Goal: Information Seeking & Learning: Learn about a topic

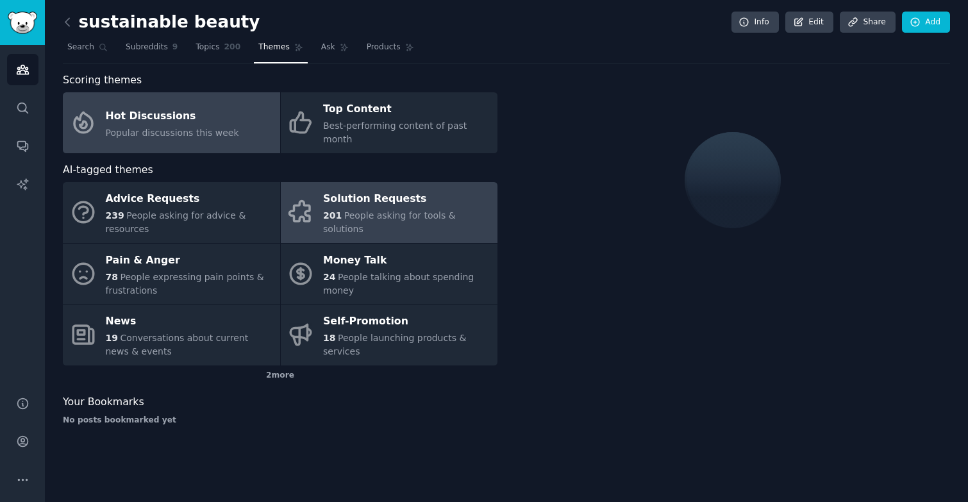
click at [406, 200] on div "Solution Requests" at bounding box center [407, 199] width 168 height 21
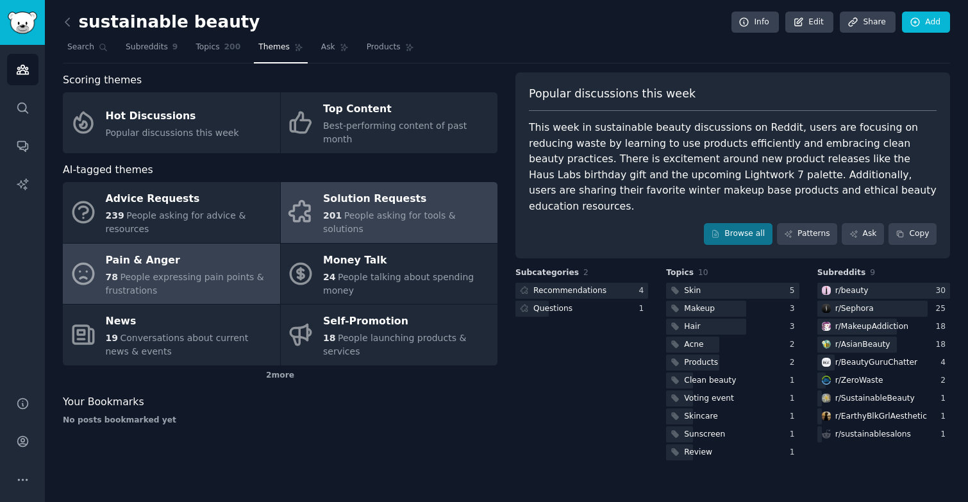
click at [181, 272] on span "People expressing pain points & frustrations" at bounding box center [185, 284] width 158 height 24
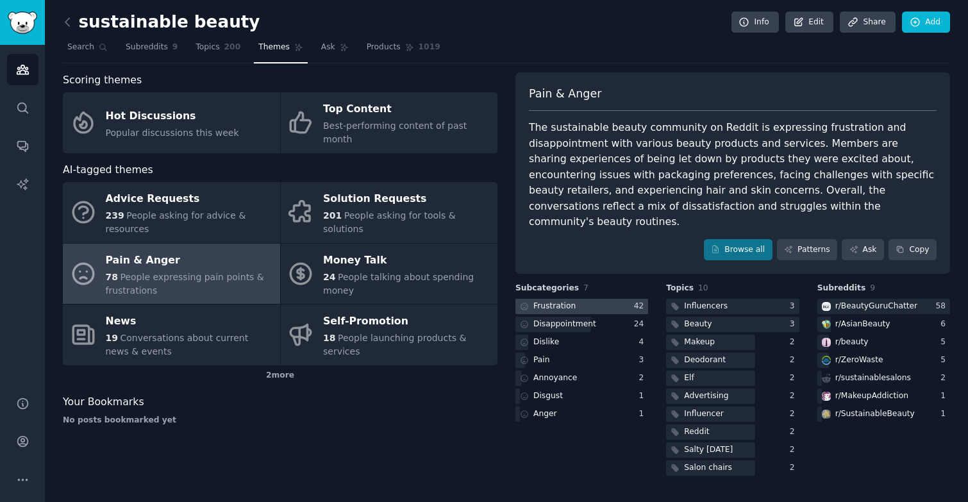
click at [581, 299] on div at bounding box center [581, 307] width 133 height 16
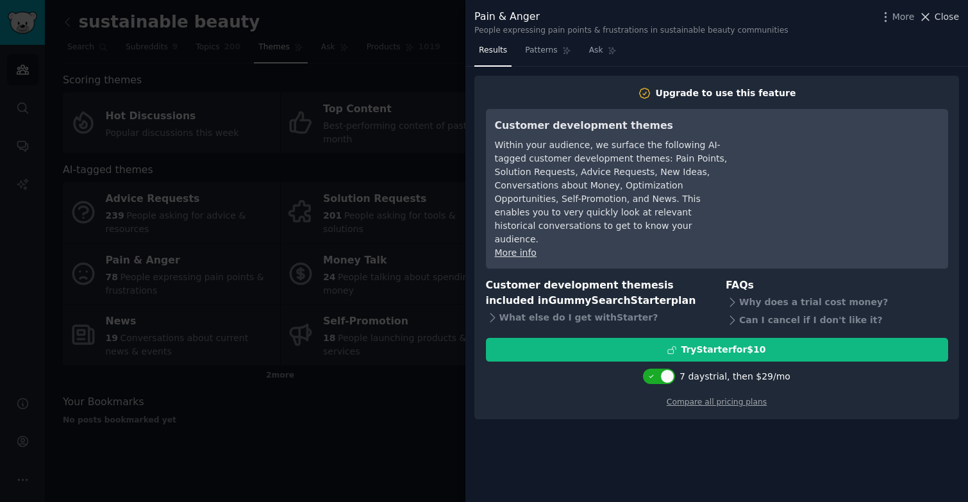
click at [932, 17] on icon at bounding box center [925, 16] width 13 height 13
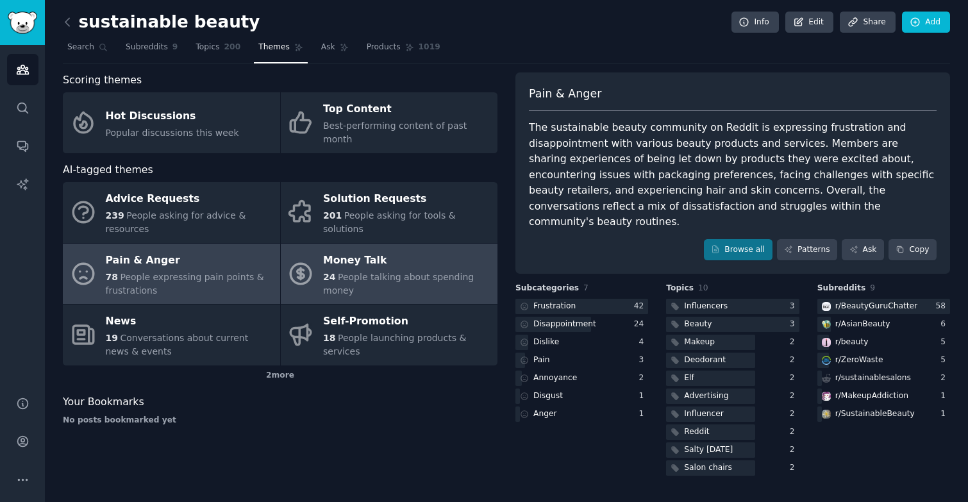
click at [415, 283] on link "Money Talk 24 People talking about spending money" at bounding box center [389, 274] width 217 height 61
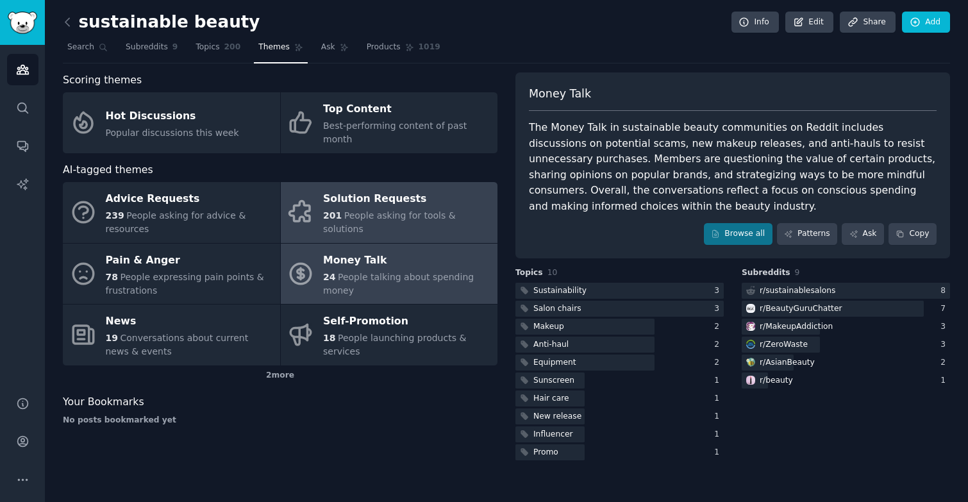
click at [410, 217] on link "Solution Requests 201 People asking for tools & solutions" at bounding box center [389, 212] width 217 height 61
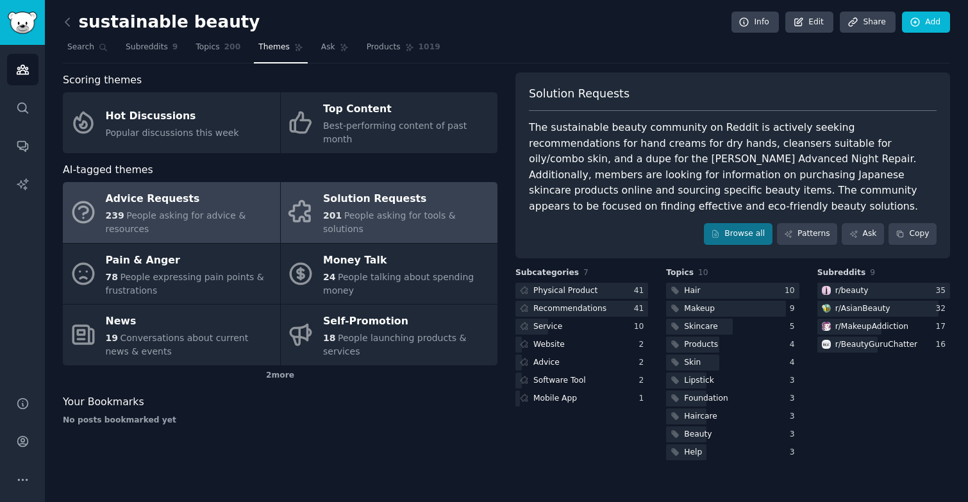
click at [227, 189] on div "Advice Requests" at bounding box center [190, 199] width 168 height 21
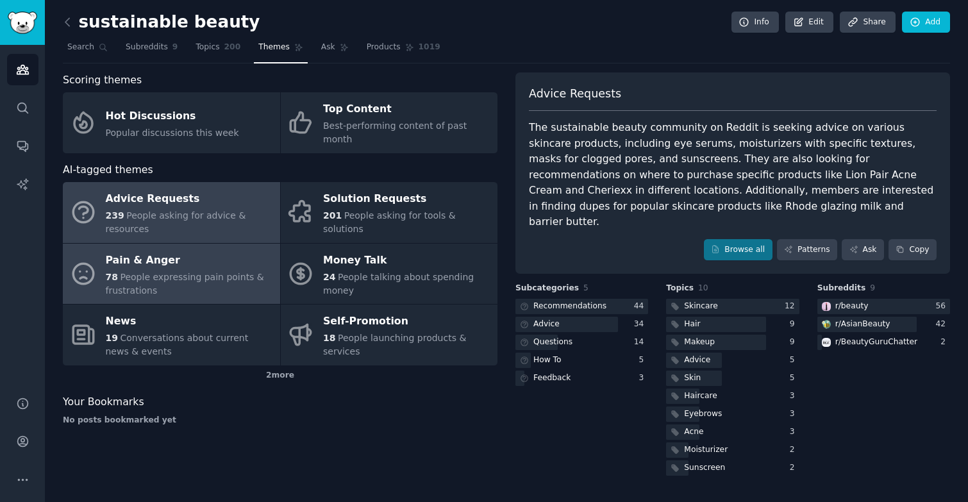
click at [187, 272] on span "People expressing pain points & frustrations" at bounding box center [185, 284] width 158 height 24
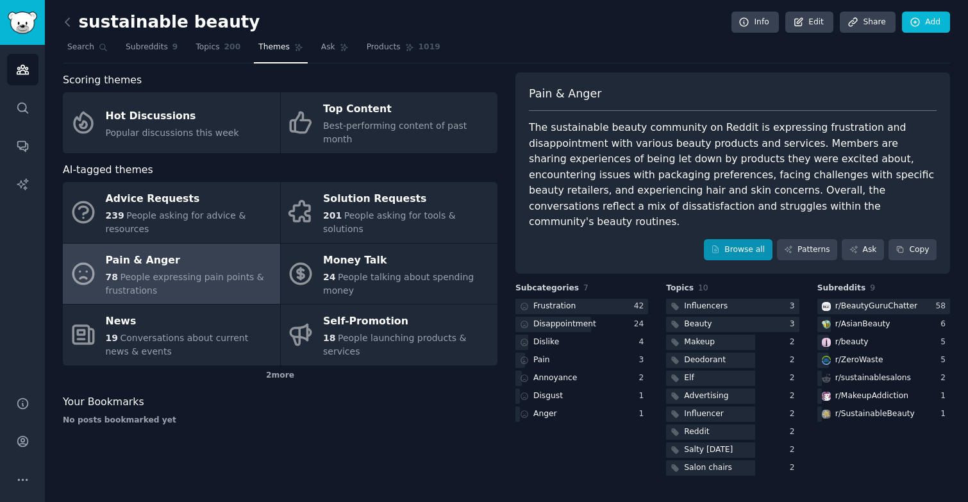
click at [747, 239] on link "Browse all" at bounding box center [738, 250] width 69 height 22
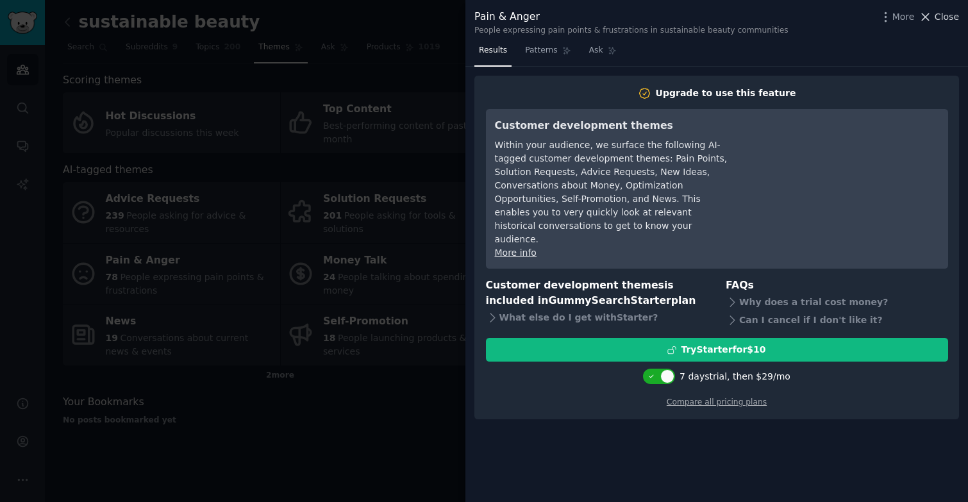
click at [931, 21] on icon at bounding box center [925, 16] width 13 height 13
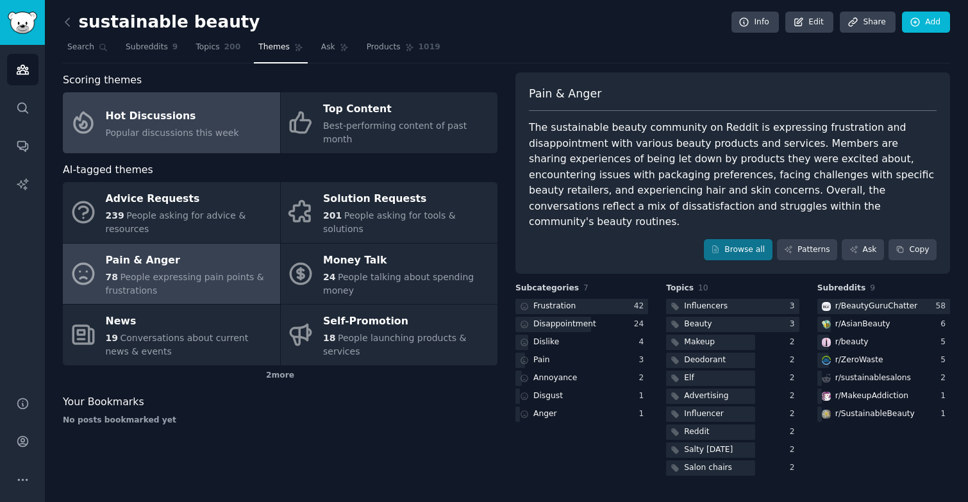
click at [205, 129] on span "Popular discussions this week" at bounding box center [172, 133] width 133 height 10
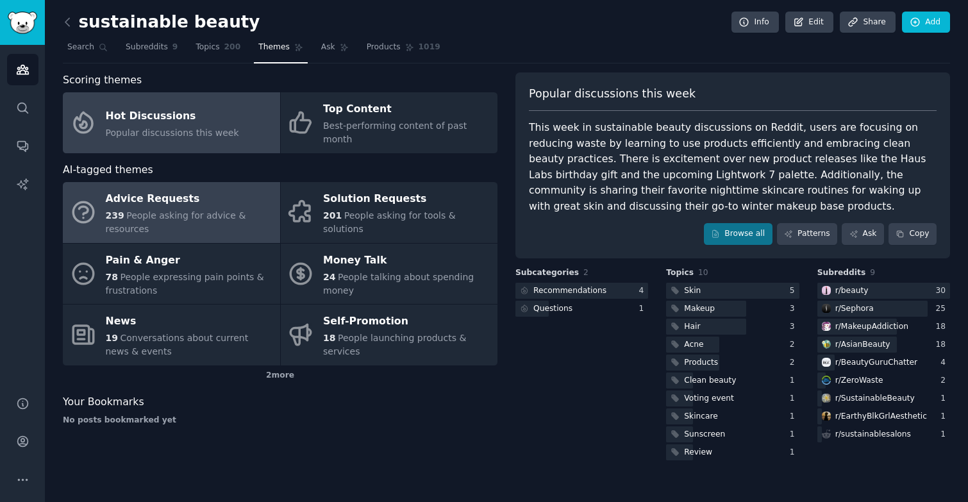
click at [149, 210] on div "239 People asking for advice & resources" at bounding box center [190, 222] width 168 height 27
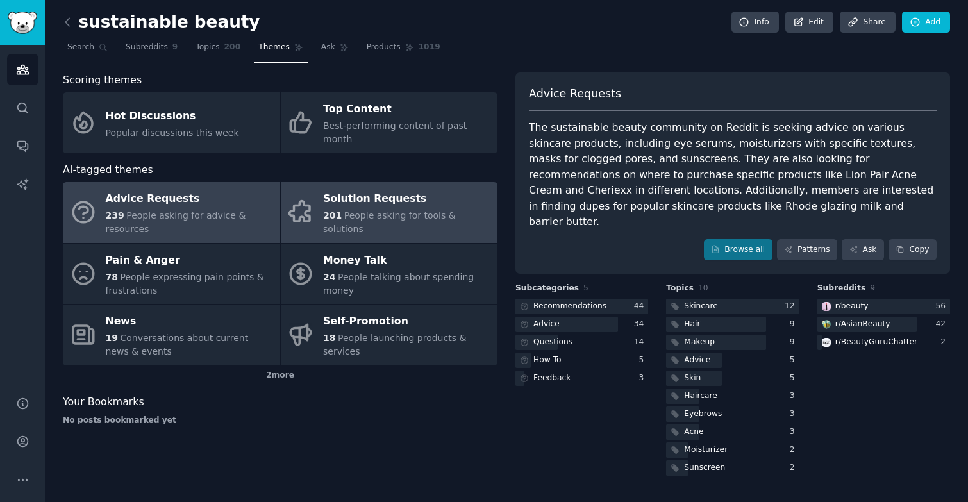
click at [338, 182] on link "Solution Requests 201 People asking for tools & solutions" at bounding box center [389, 212] width 217 height 61
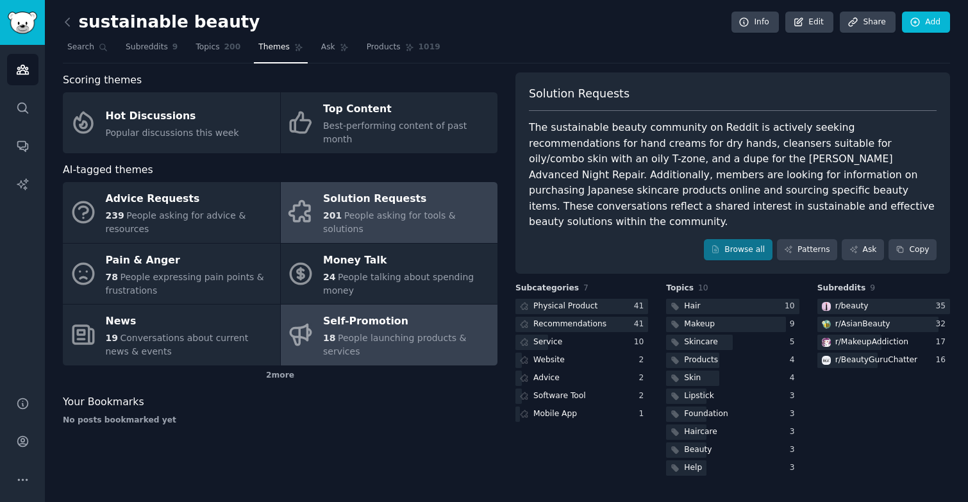
click at [358, 331] on div "18 People launching products & services" at bounding box center [407, 344] width 168 height 27
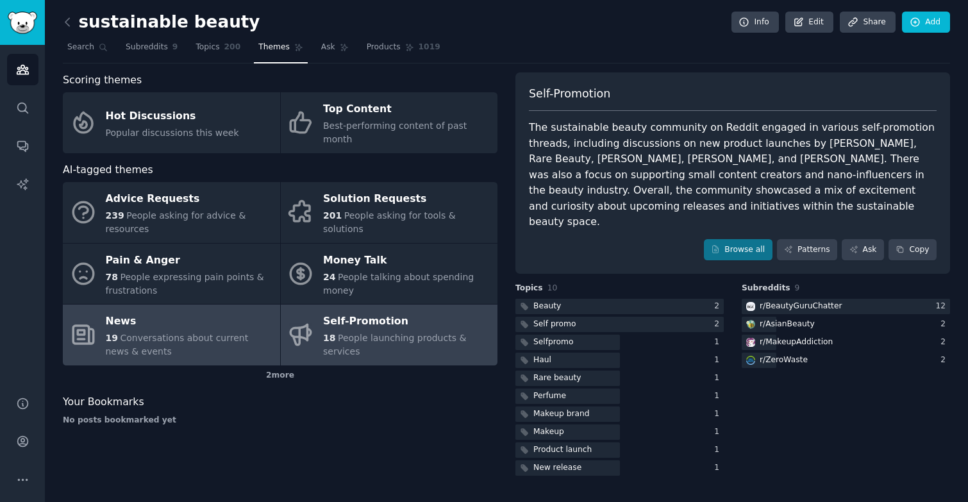
click at [247, 333] on span "Conversations about current news & events" at bounding box center [177, 345] width 143 height 24
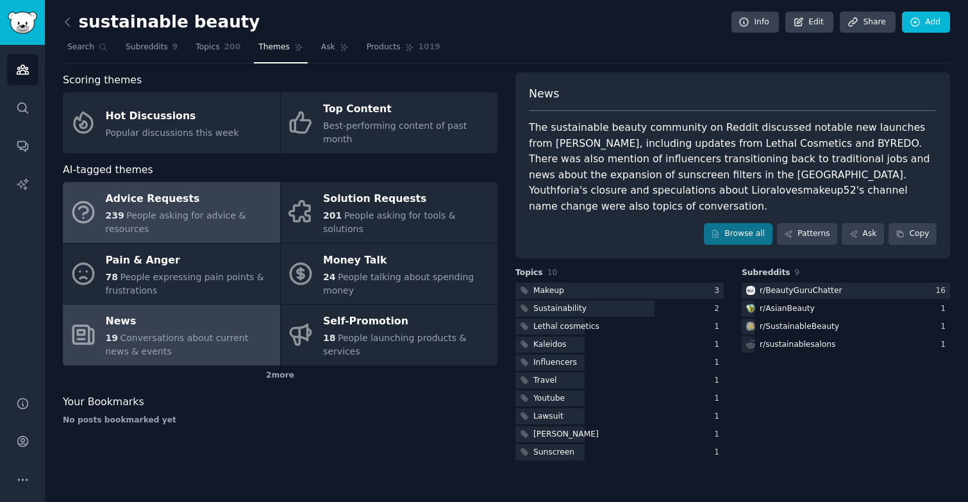
click at [145, 212] on span "People asking for advice & resources" at bounding box center [176, 222] width 140 height 24
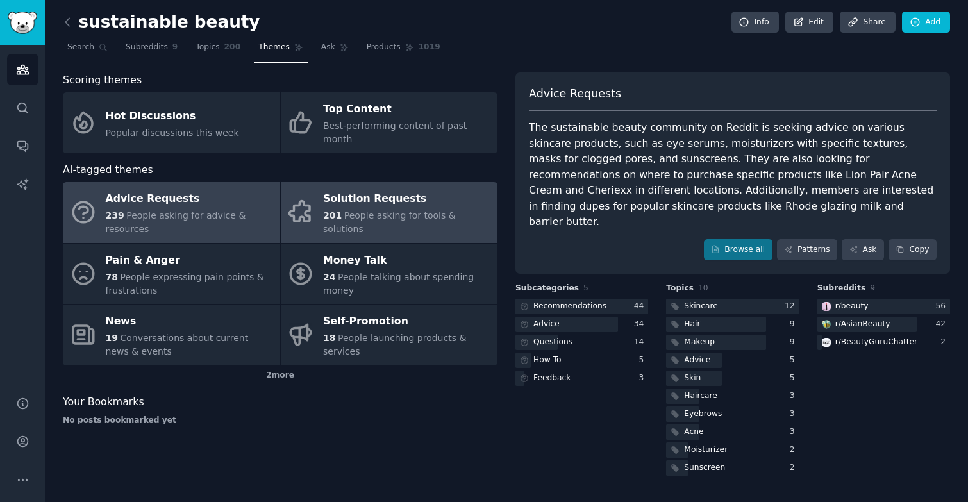
click at [356, 182] on link "Solution Requests 201 People asking for tools & solutions" at bounding box center [389, 212] width 217 height 61
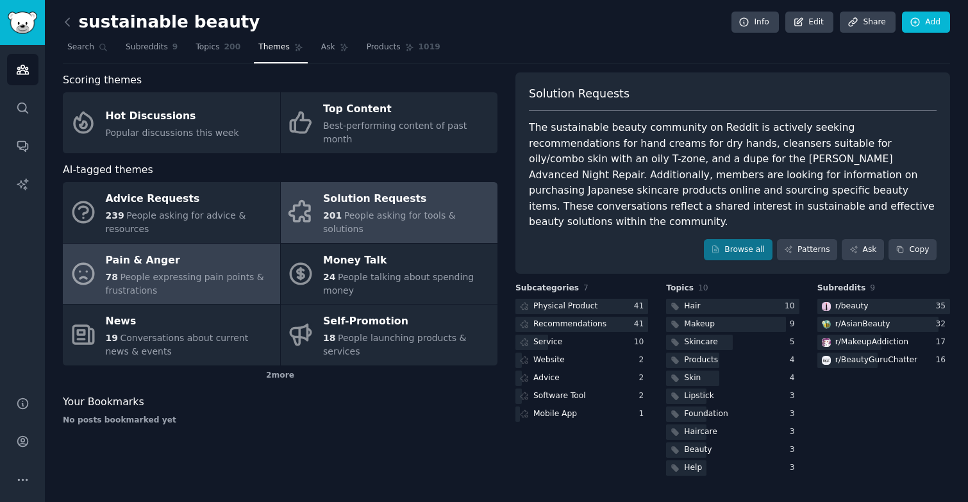
click at [186, 250] on div "Pain & Anger" at bounding box center [190, 260] width 168 height 21
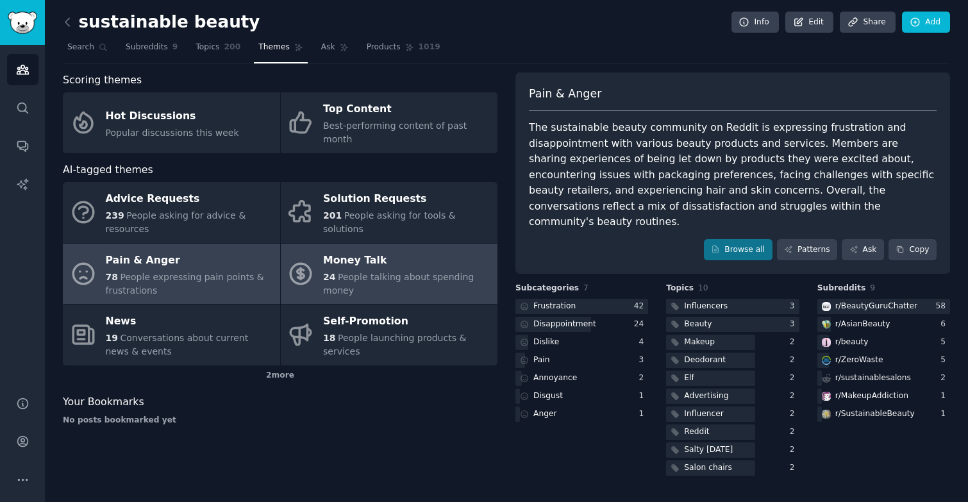
click at [393, 272] on span "People talking about spending money" at bounding box center [398, 284] width 151 height 24
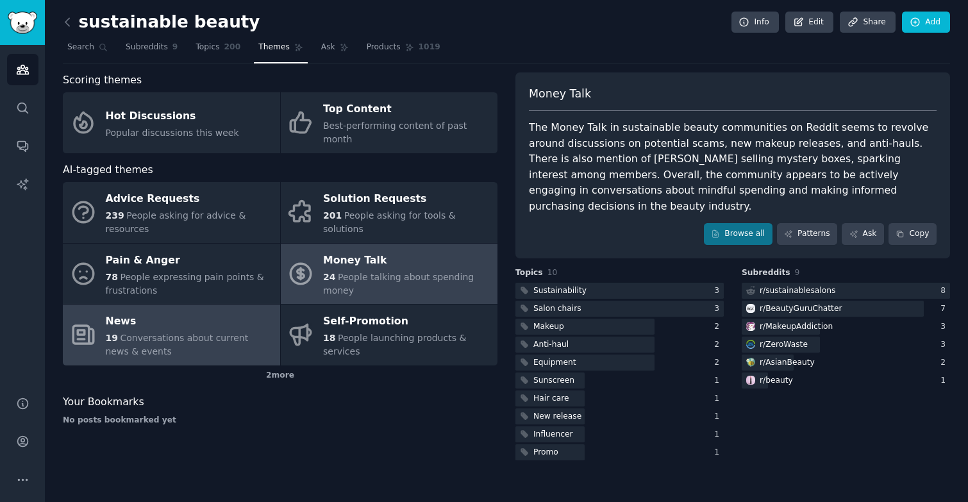
click at [117, 312] on div "News" at bounding box center [190, 322] width 168 height 21
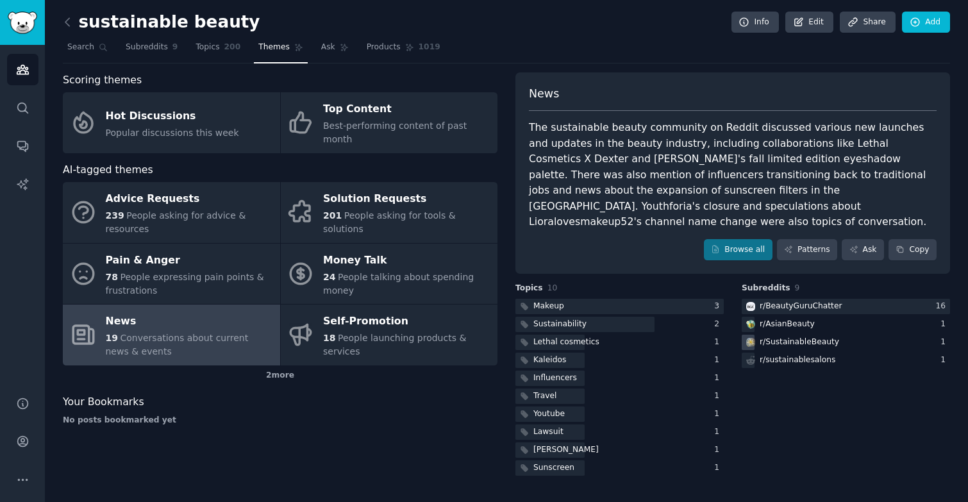
drag, startPoint x: 838, startPoint y: 277, endPoint x: 838, endPoint y: 328, distance: 51.3
click at [838, 283] on div "Subreddits 9 r/ BeautyGuruChatter 16 r/ AsianBeauty 1 r/ SustainableBeauty 1 r/…" at bounding box center [846, 381] width 208 height 196
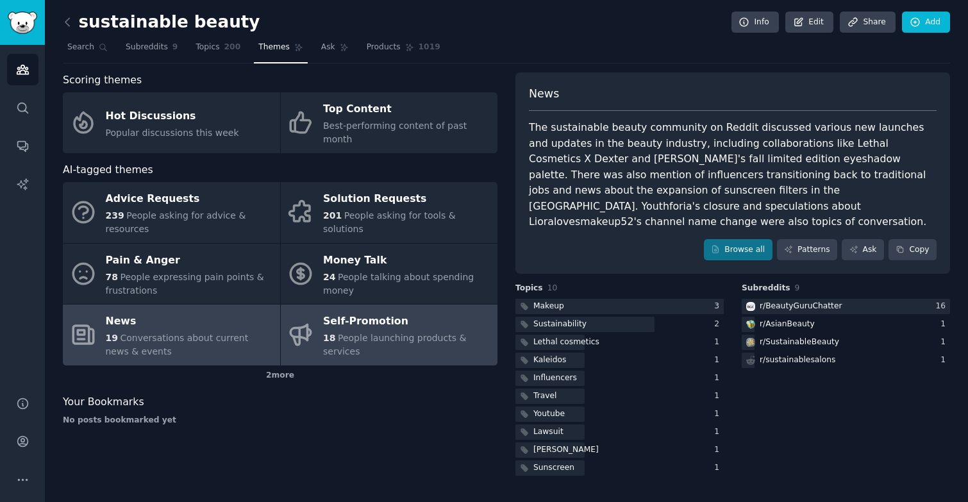
click at [422, 331] on div "18 People launching products & services" at bounding box center [407, 344] width 168 height 27
